Goal: Information Seeking & Learning: Compare options

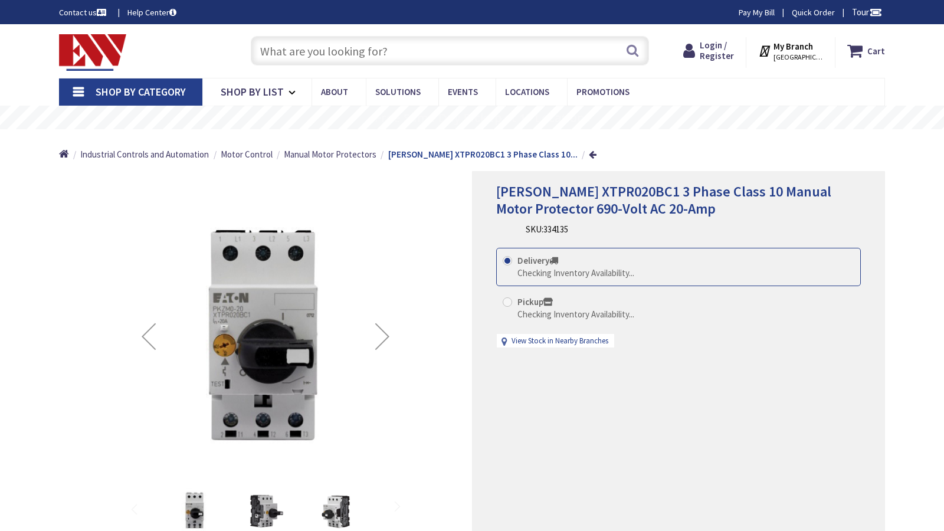
type input "[GEOGRAPHIC_DATA][STREET_ADDRESS][GEOGRAPHIC_DATA]"
